Goal: Find specific page/section

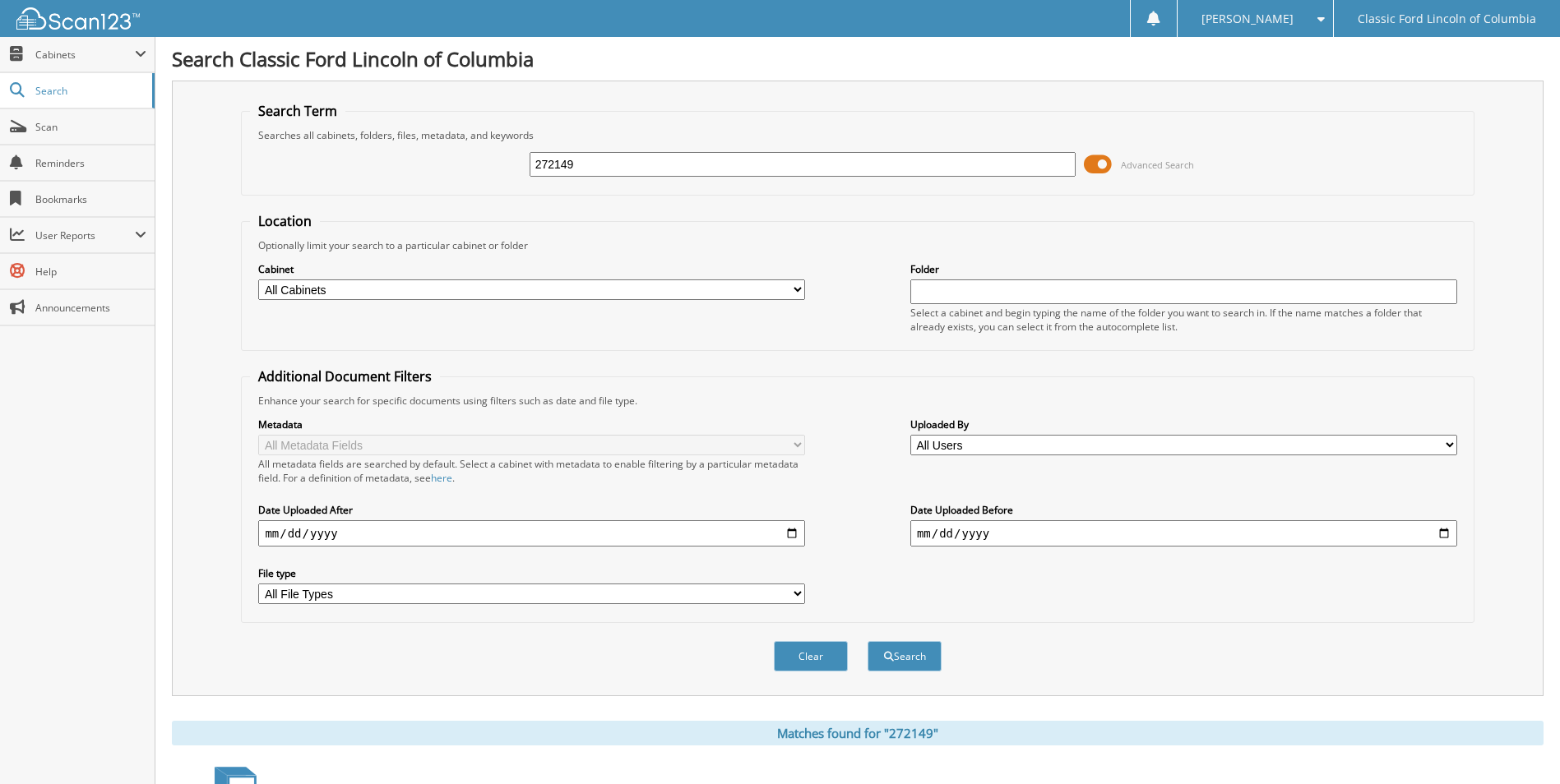
click at [576, 163] on input "272149" at bounding box center [803, 165] width 547 height 25
type input "2"
type input "269120"
click at [868, 641] on button "Search" at bounding box center [904, 657] width 74 height 30
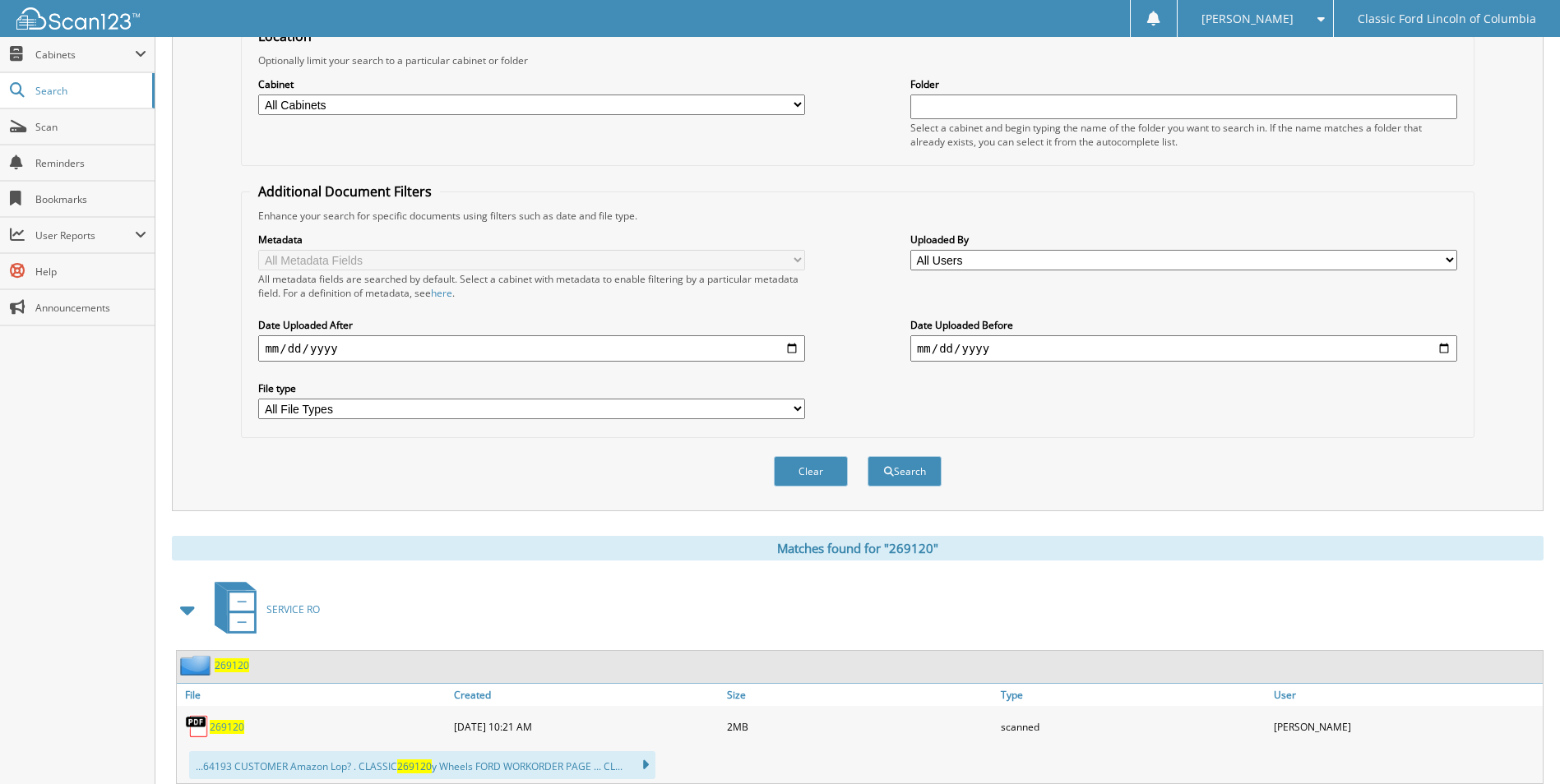
scroll to position [235, 0]
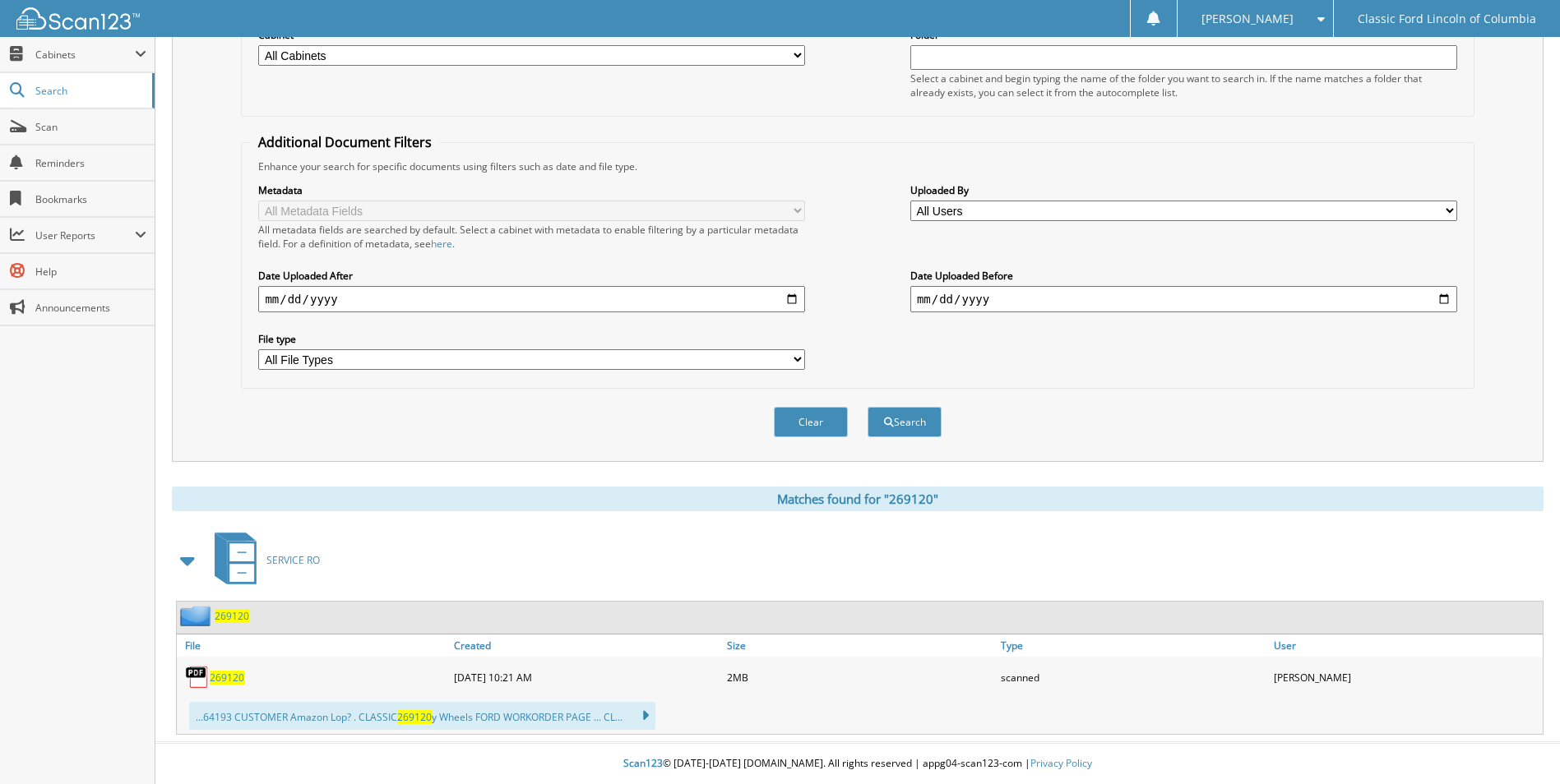
click at [223, 678] on span "269120" at bounding box center [226, 678] width 35 height 14
